Goal: Transaction & Acquisition: Purchase product/service

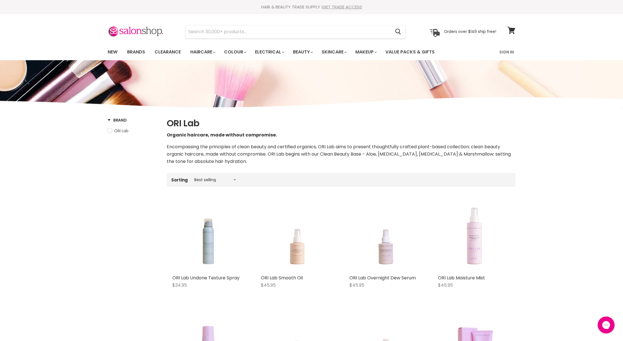
click at [345, 9] on link "GET TRADE ACCESS" at bounding box center [342, 7] width 39 height 6
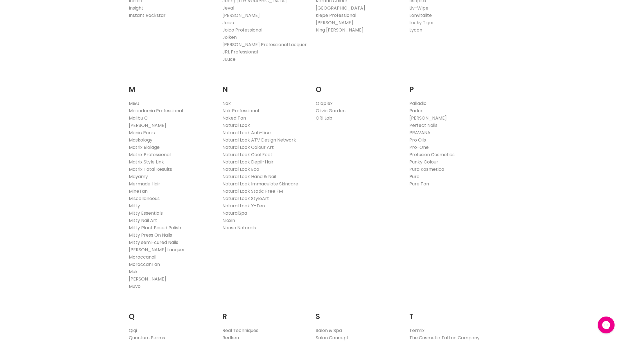
click at [415, 177] on link "Pure" at bounding box center [415, 176] width 10 height 6
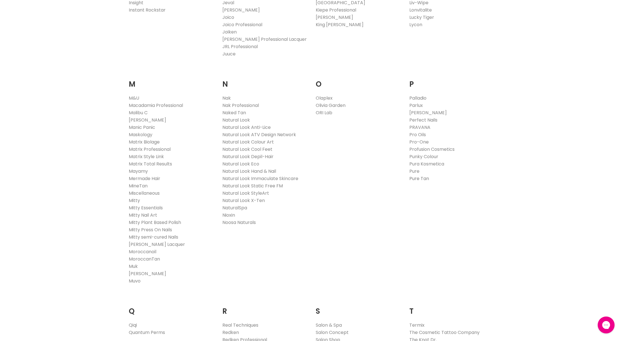
scroll to position [583, 0]
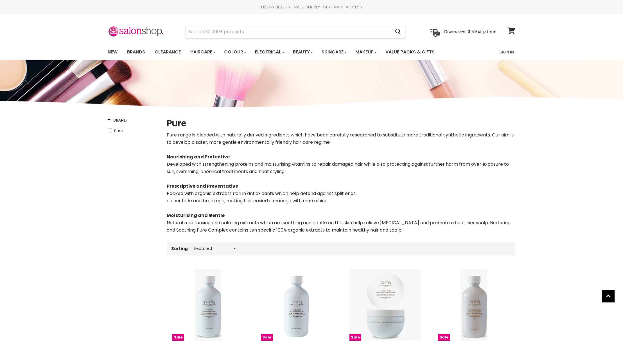
select select "manual"
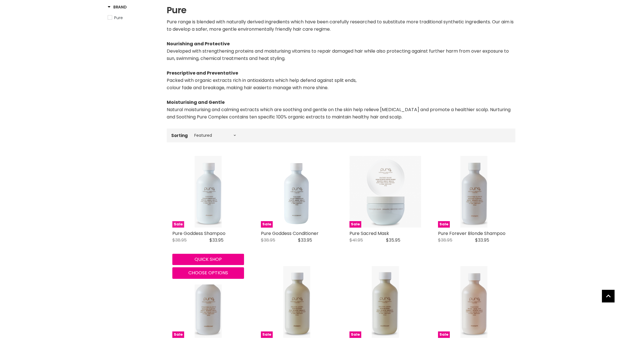
scroll to position [113, 0]
click at [199, 185] on img "Main content" at bounding box center [208, 192] width 27 height 72
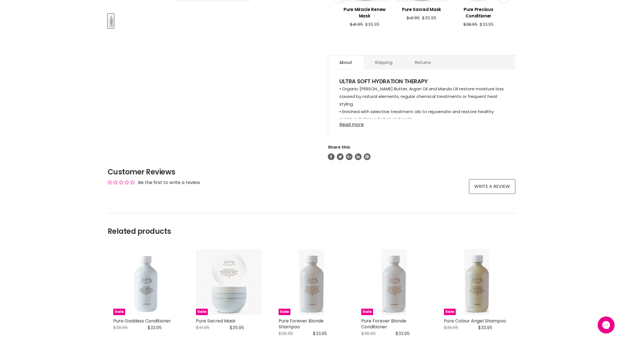
click at [348, 127] on link "Read more" at bounding box center [422, 123] width 165 height 8
